Goal: Navigation & Orientation: Go to known website

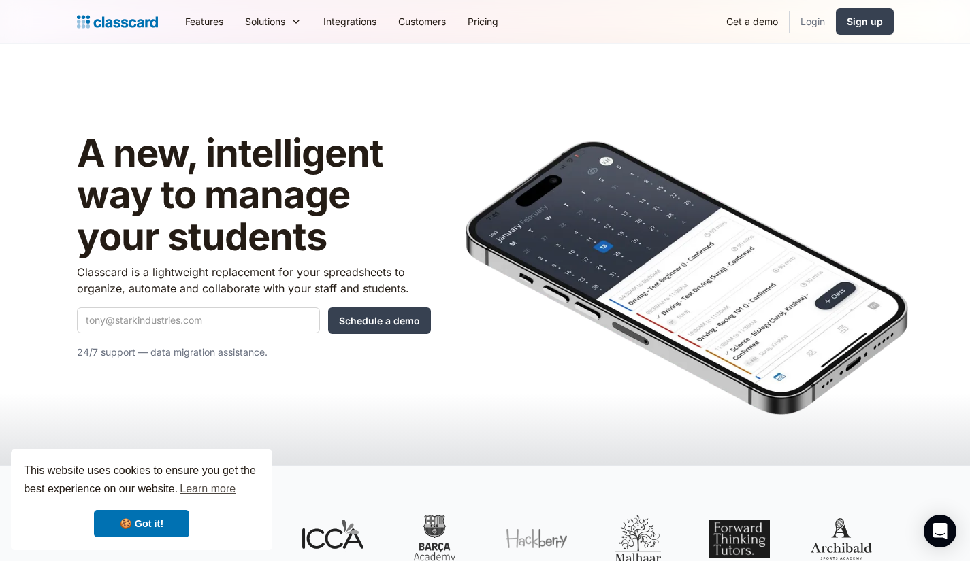
click at [815, 25] on link "Login" at bounding box center [812, 21] width 46 height 31
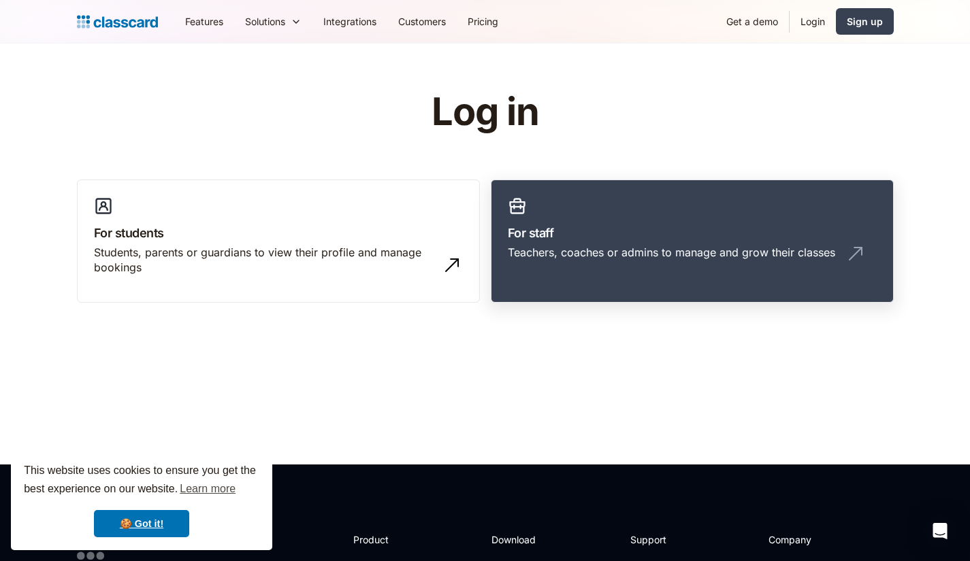
click at [624, 213] on link "For staff Teachers, coaches or admins to manage and grow their classes" at bounding box center [692, 242] width 403 height 124
